Goal: Transaction & Acquisition: Purchase product/service

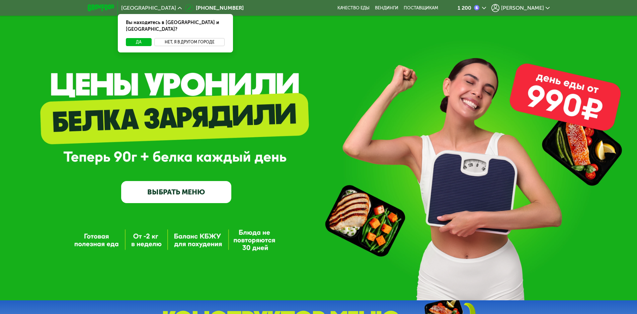
click at [205, 38] on button "Нет, я в другом городе" at bounding box center [189, 42] width 71 height 8
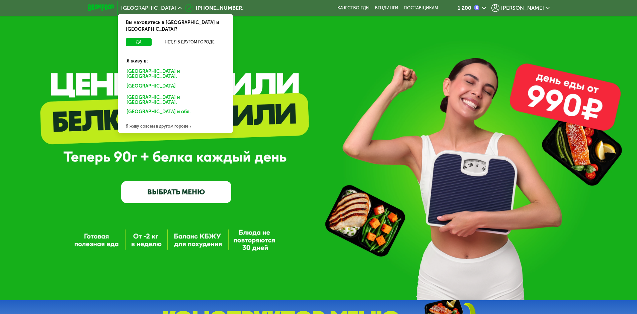
click at [150, 82] on div "Санкт-Петербурге и обл." at bounding box center [174, 87] width 104 height 11
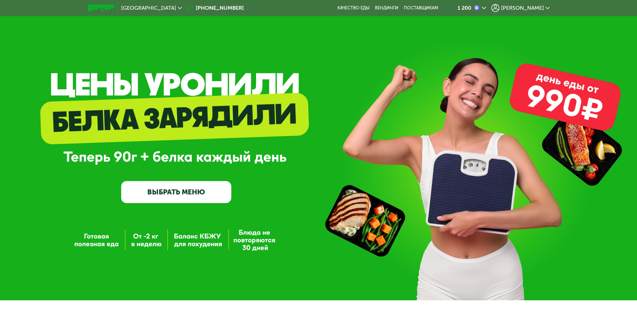
click at [486, 6] on icon at bounding box center [484, 8] width 4 height 4
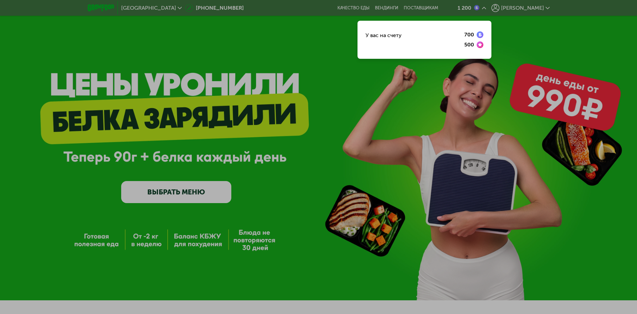
click at [505, 7] on div at bounding box center [318, 157] width 637 height 314
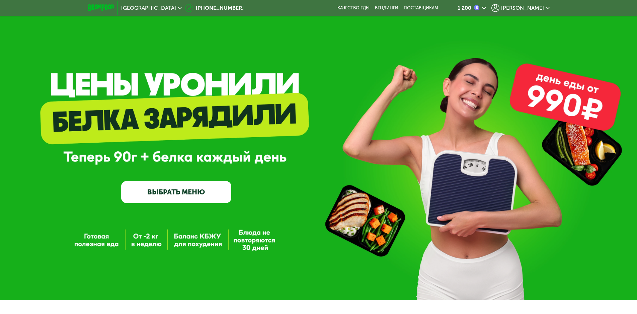
scroll to position [25, 0]
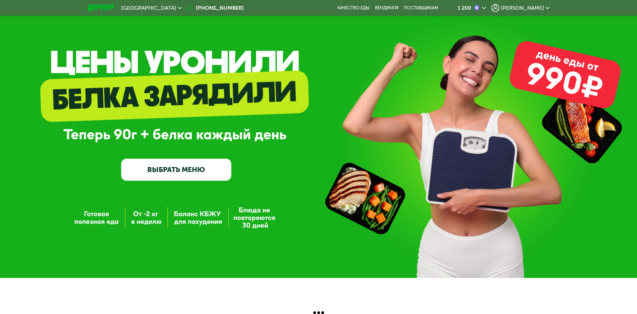
click at [178, 166] on link "ВЫБРАТЬ МЕНЮ" at bounding box center [176, 170] width 110 height 22
click at [179, 170] on link "ВЫБРАТЬ МЕНЮ" at bounding box center [176, 170] width 110 height 22
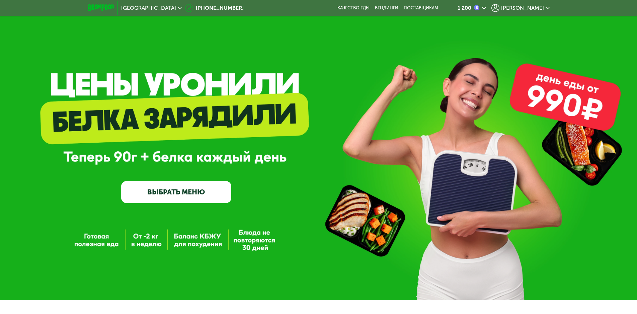
click at [547, 8] on icon at bounding box center [547, 8] width 4 height 4
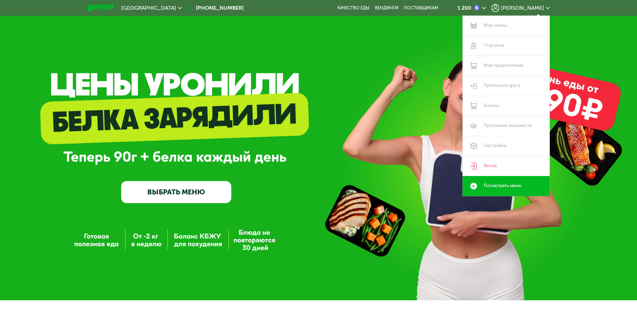
click at [194, 198] on link "ВЫБРАТЬ МЕНЮ" at bounding box center [176, 192] width 110 height 22
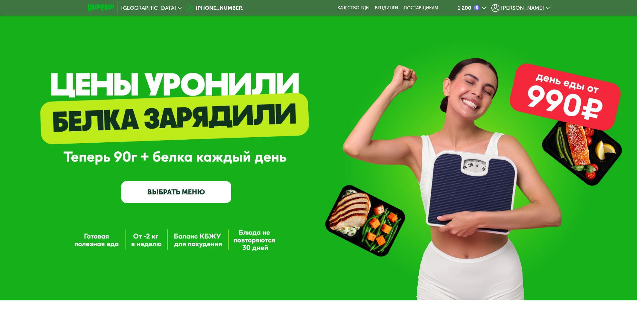
click at [194, 198] on link "ВЫБРАТЬ МЕНЮ" at bounding box center [176, 192] width 110 height 22
click at [527, 5] on span "Полина" at bounding box center [522, 7] width 43 height 5
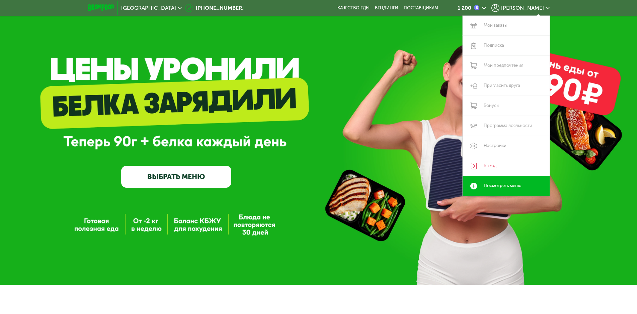
scroll to position [25, 0]
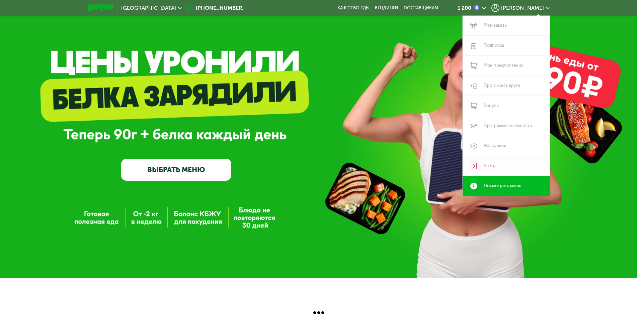
click at [486, 163] on link "Выход" at bounding box center [505, 166] width 87 height 20
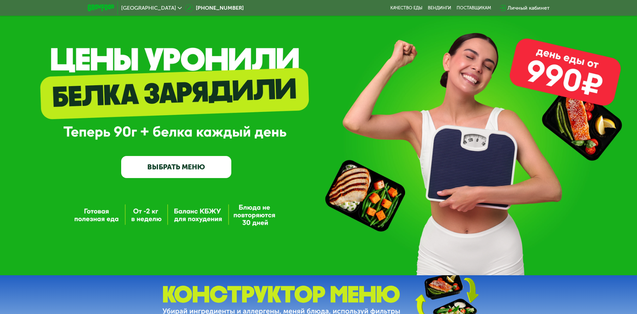
scroll to position [0, 0]
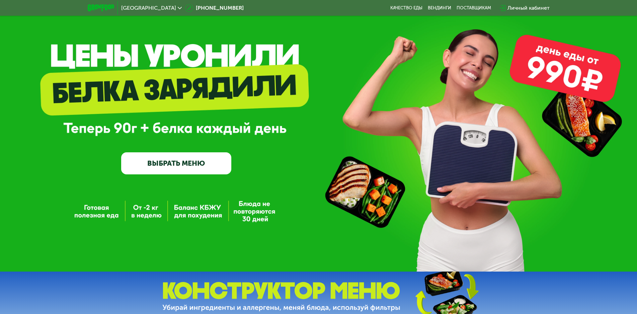
scroll to position [21, 0]
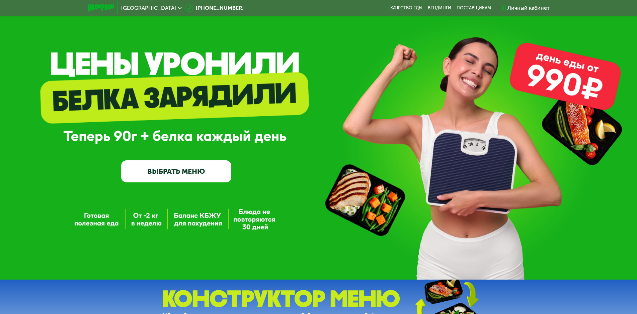
click at [178, 165] on link "ВЫБРАТЬ МЕНЮ" at bounding box center [176, 172] width 110 height 22
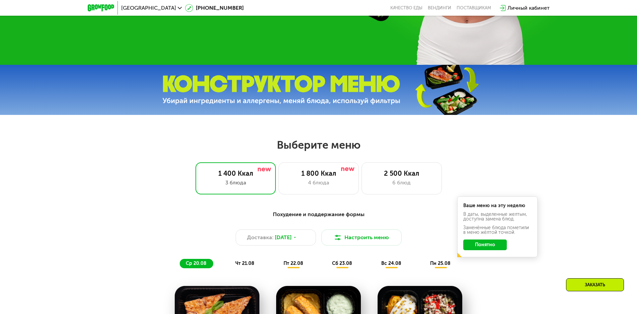
scroll to position [227, 0]
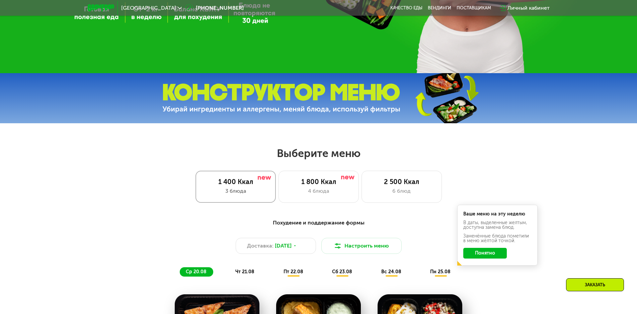
click at [252, 194] on div "3 блюда" at bounding box center [235, 191] width 66 height 8
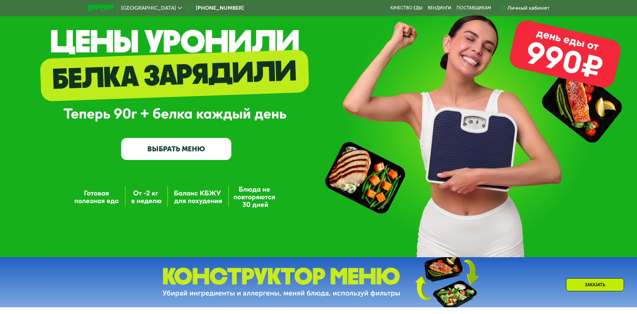
scroll to position [33, 0]
